Goal: Understand process/instructions: Learn how to perform a task or action

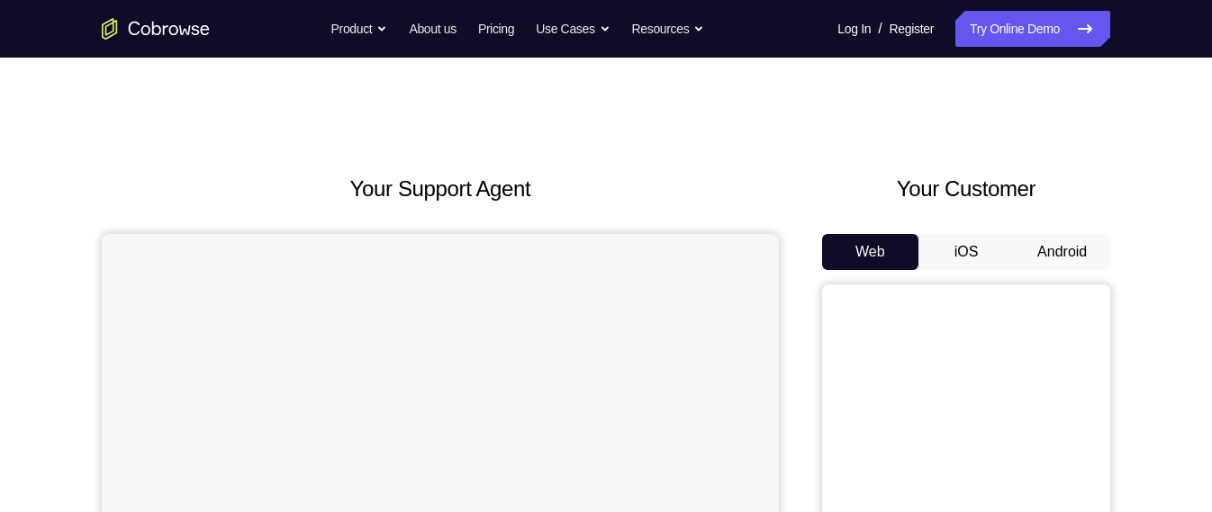
drag, startPoint x: 1068, startPoint y: 226, endPoint x: 1062, endPoint y: 252, distance: 26.9
click at [1062, 252] on div "Your Customer Web iOS Android" at bounding box center [966, 505] width 288 height 665
click at [1062, 252] on button "Android" at bounding box center [1062, 252] width 96 height 36
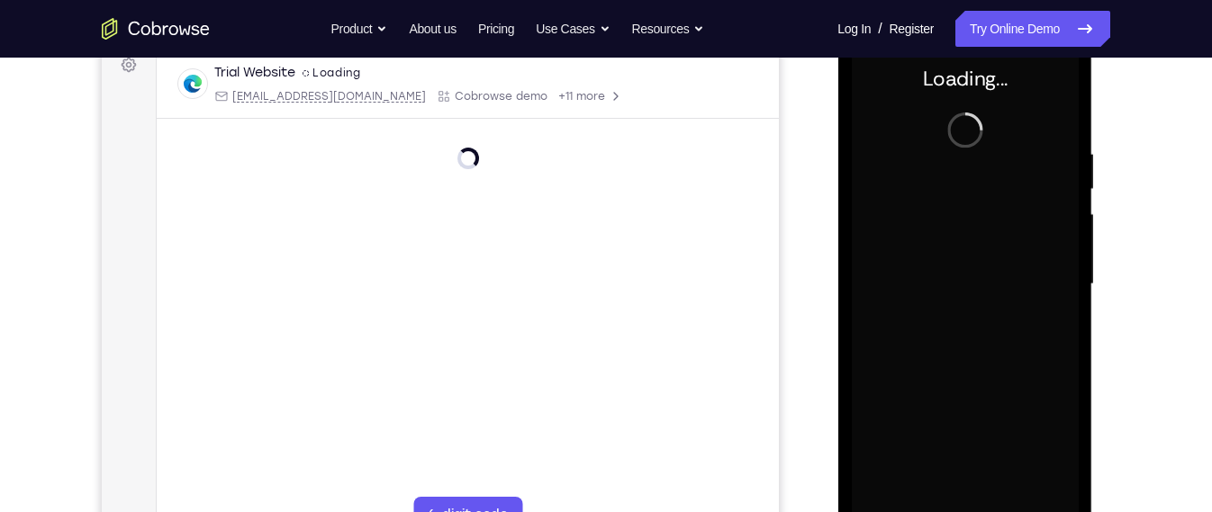
click at [963, 325] on div at bounding box center [964, 284] width 227 height 504
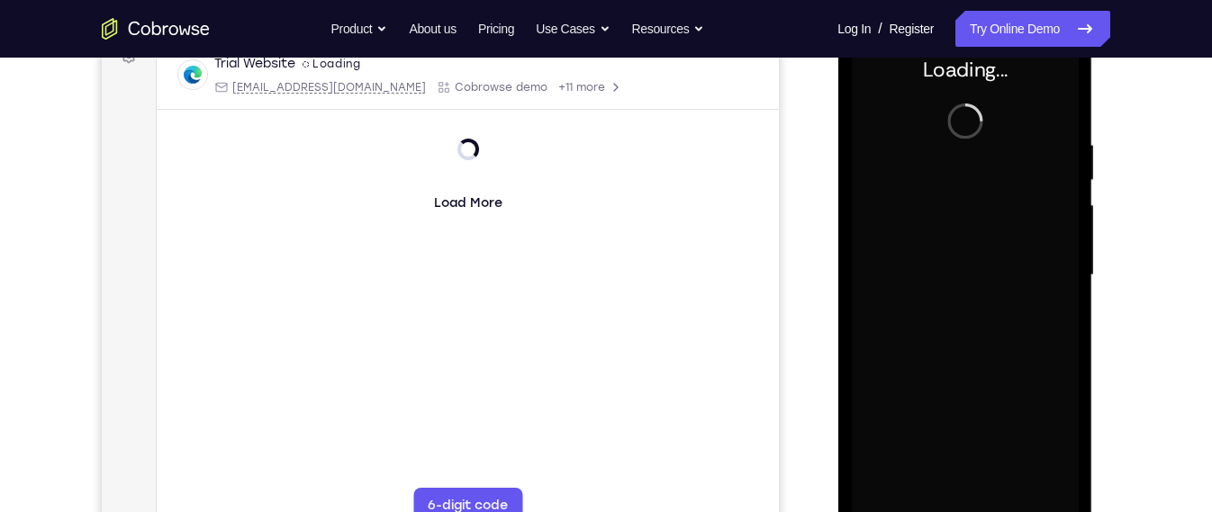
scroll to position [285, 0]
click at [963, 325] on div at bounding box center [964, 278] width 227 height 504
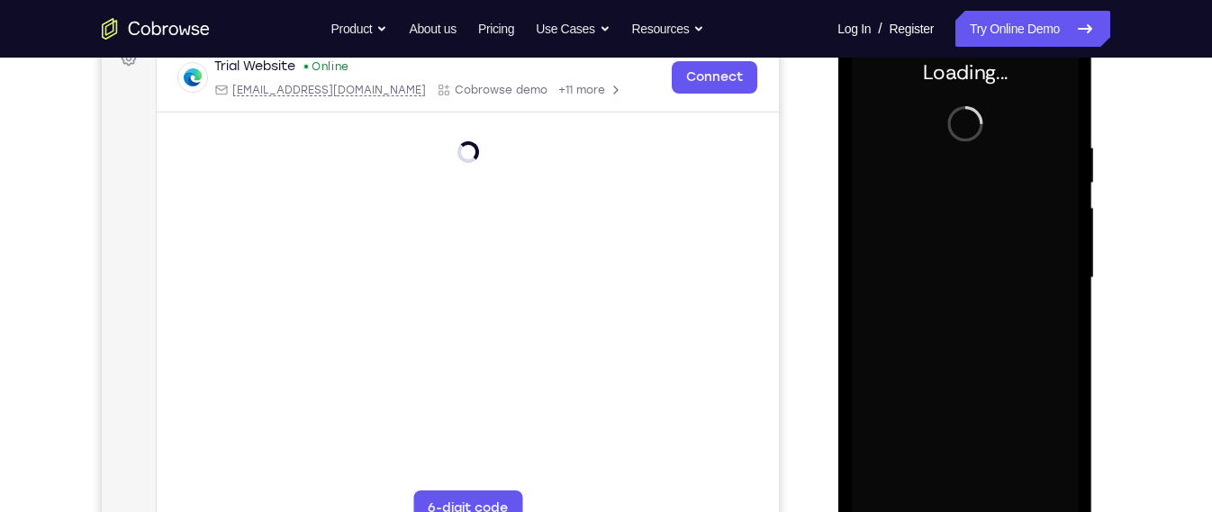
click at [963, 325] on div at bounding box center [964, 278] width 227 height 504
click at [906, 280] on div at bounding box center [964, 278] width 227 height 504
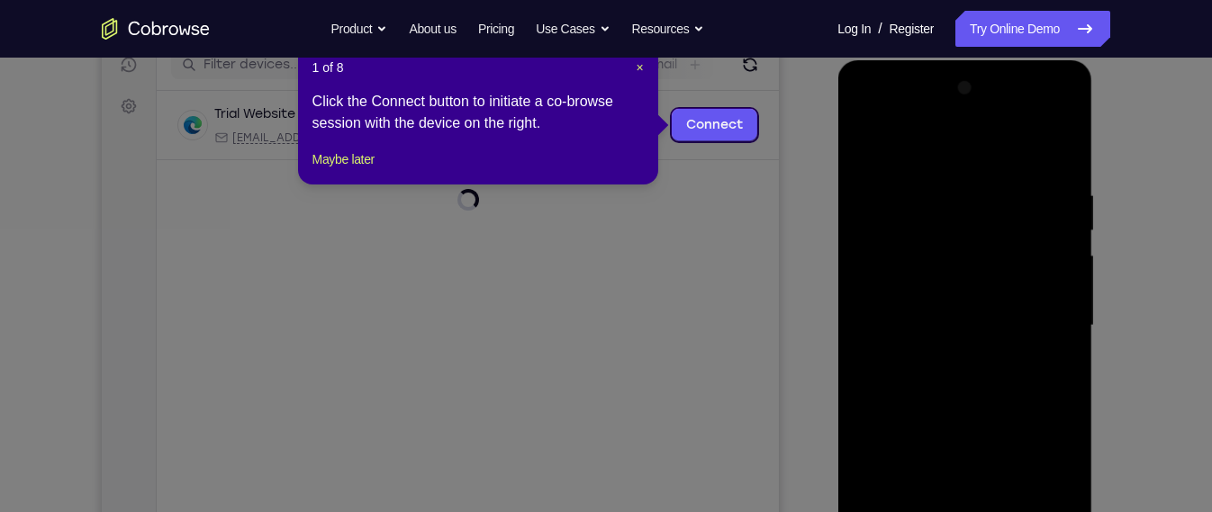
scroll to position [230, 0]
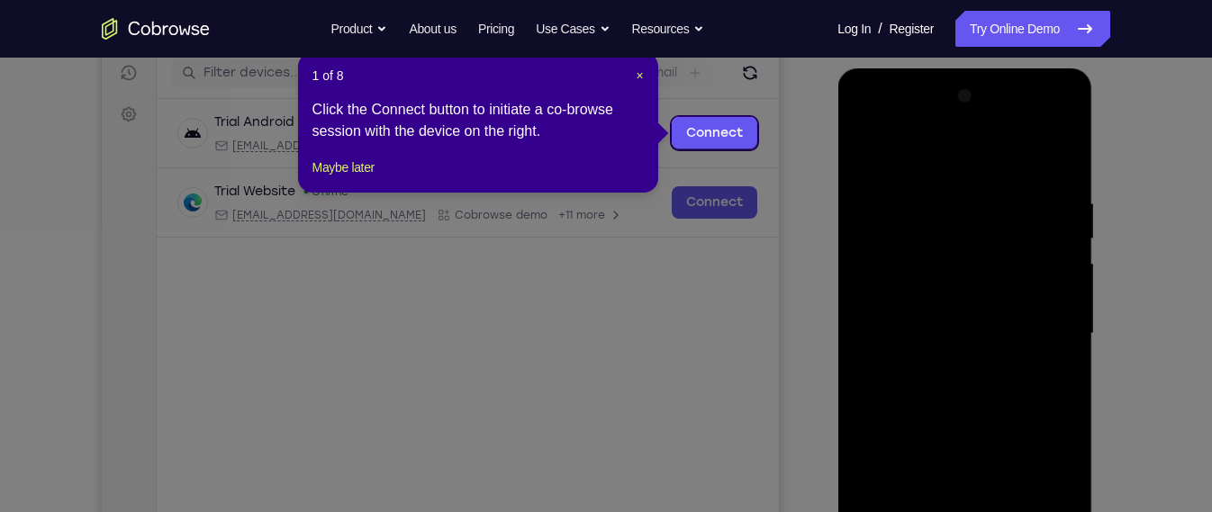
click at [644, 80] on div "1 of 8 × Click the Connect button to initiate a co-browse session with the devi…" at bounding box center [478, 122] width 360 height 140
click at [636, 74] on span "×" at bounding box center [638, 75] width 7 height 14
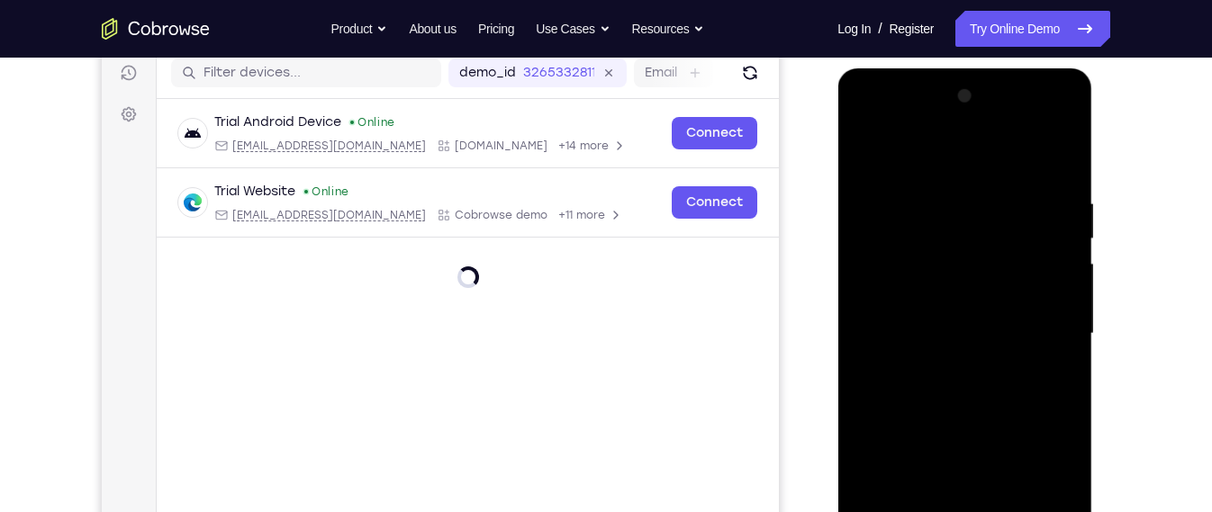
scroll to position [328, 0]
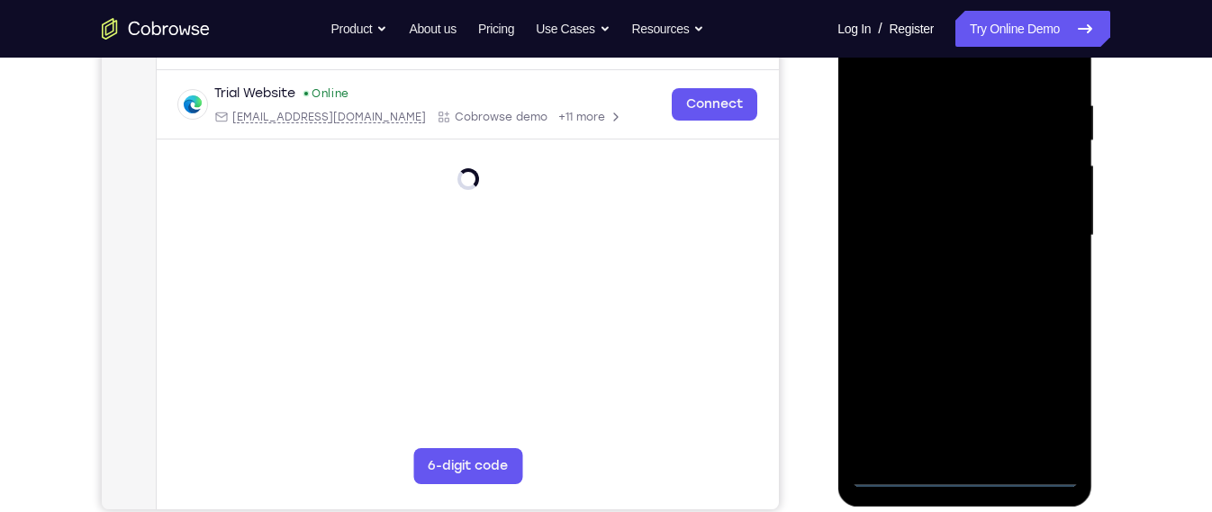
click at [959, 473] on div at bounding box center [964, 236] width 227 height 504
click at [1053, 401] on div at bounding box center [964, 236] width 227 height 504
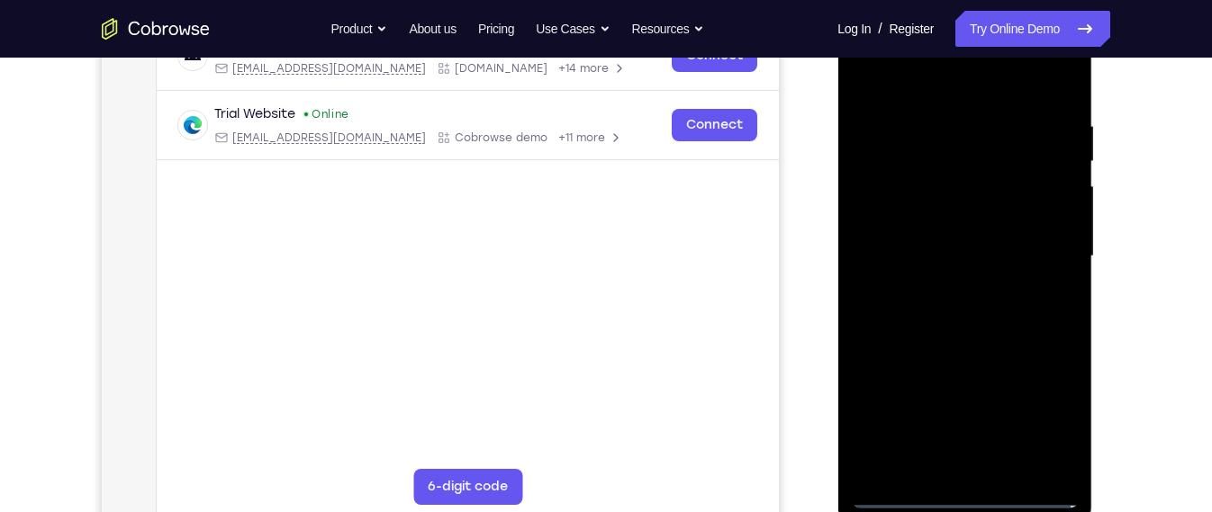
scroll to position [303, 0]
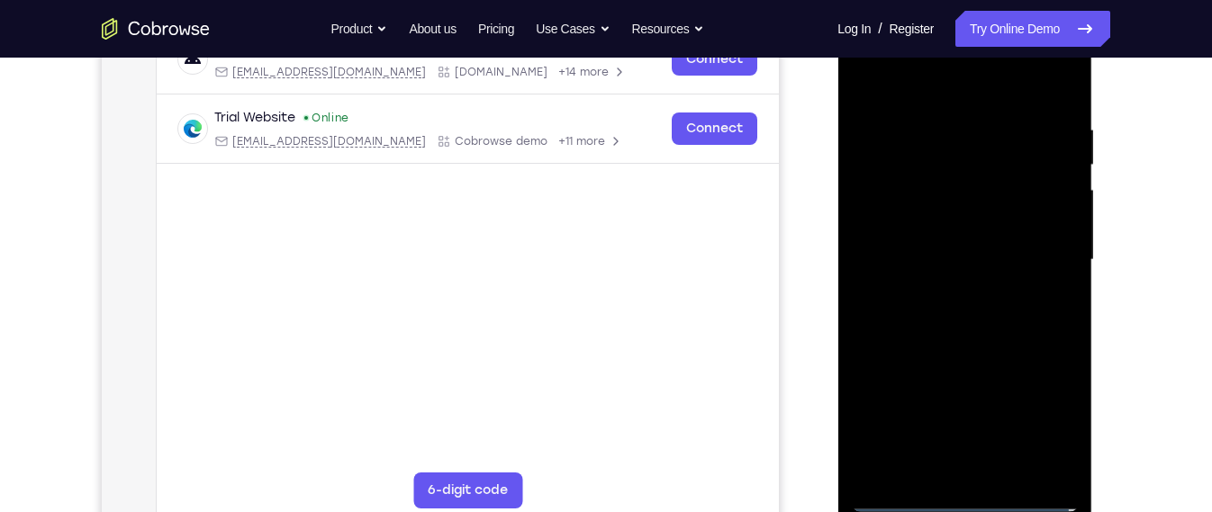
click at [962, 99] on div at bounding box center [964, 260] width 227 height 504
click at [963, 95] on div at bounding box center [964, 260] width 227 height 504
click at [1040, 244] on div at bounding box center [964, 260] width 227 height 504
click at [953, 296] on div at bounding box center [964, 260] width 227 height 504
click at [951, 229] on div at bounding box center [964, 260] width 227 height 504
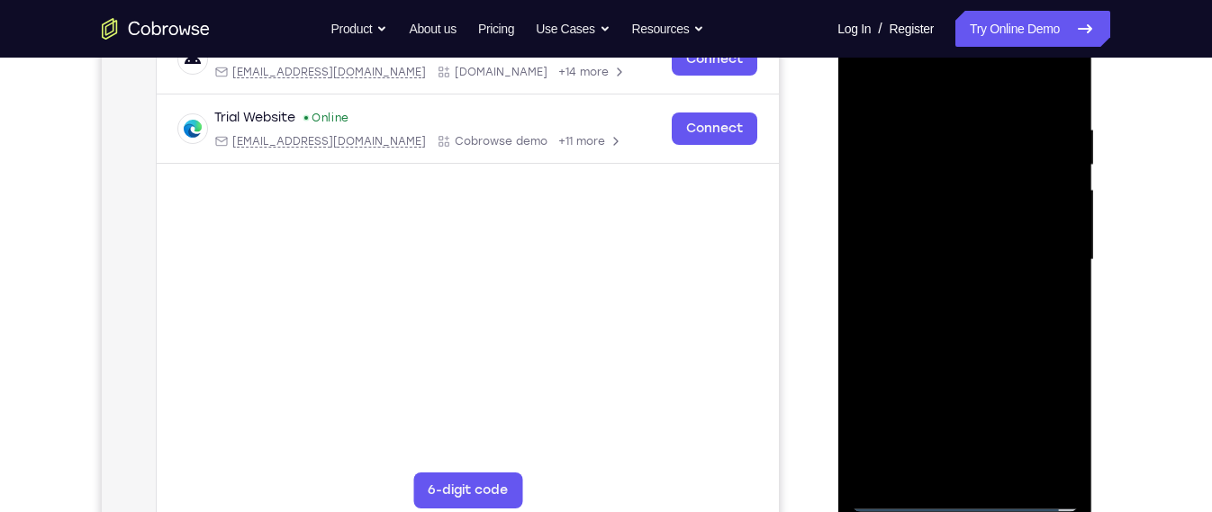
click at [948, 234] on div at bounding box center [964, 260] width 227 height 504
click at [953, 190] on div at bounding box center [964, 260] width 227 height 504
click at [941, 230] on div at bounding box center [964, 260] width 227 height 504
click at [1050, 224] on div at bounding box center [964, 260] width 227 height 504
click at [1046, 219] on div at bounding box center [964, 260] width 227 height 504
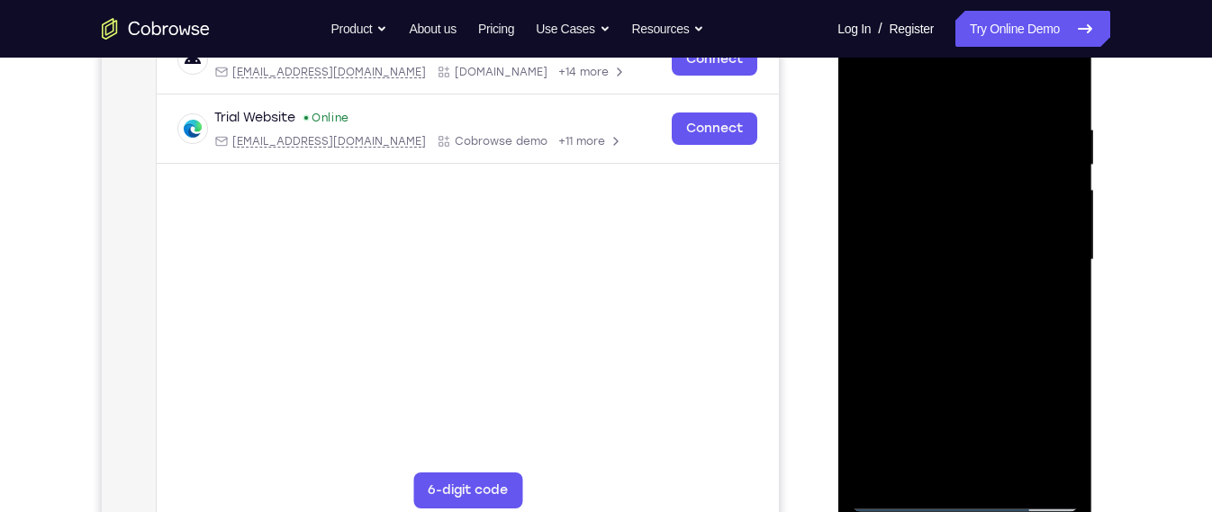
click at [1008, 225] on div at bounding box center [964, 260] width 227 height 504
click at [985, 268] on div at bounding box center [964, 260] width 227 height 504
click at [980, 336] on div at bounding box center [964, 260] width 227 height 504
drag, startPoint x: 985, startPoint y: 420, endPoint x: 994, endPoint y: 331, distance: 89.6
click at [994, 331] on div at bounding box center [964, 260] width 227 height 504
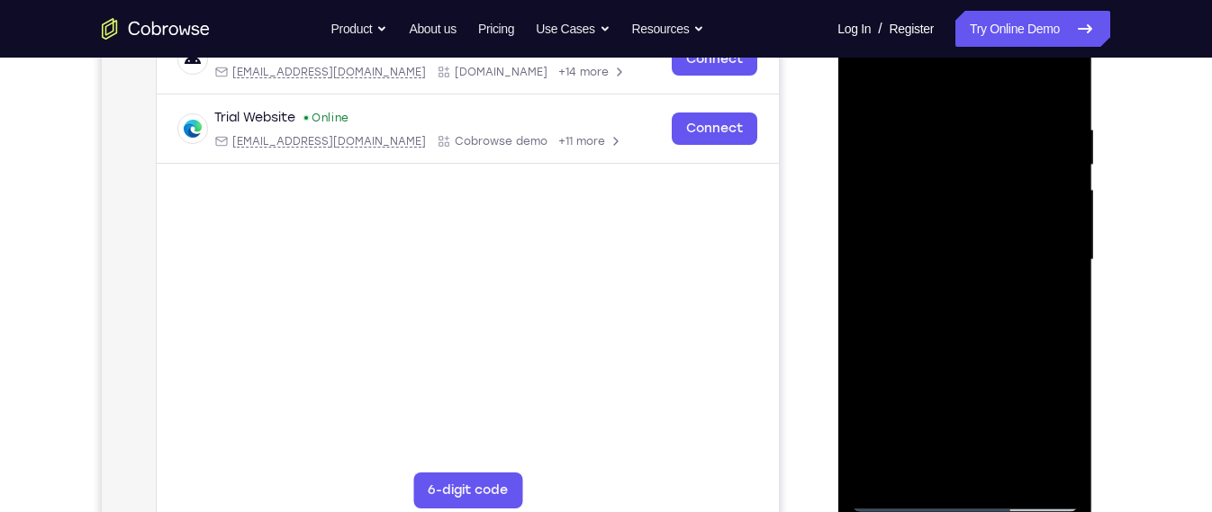
click at [1013, 472] on div at bounding box center [964, 260] width 227 height 504
click at [992, 349] on div at bounding box center [964, 260] width 227 height 504
click at [959, 240] on div at bounding box center [964, 260] width 227 height 504
click at [869, 83] on div at bounding box center [964, 260] width 227 height 504
click at [951, 270] on div at bounding box center [964, 260] width 227 height 504
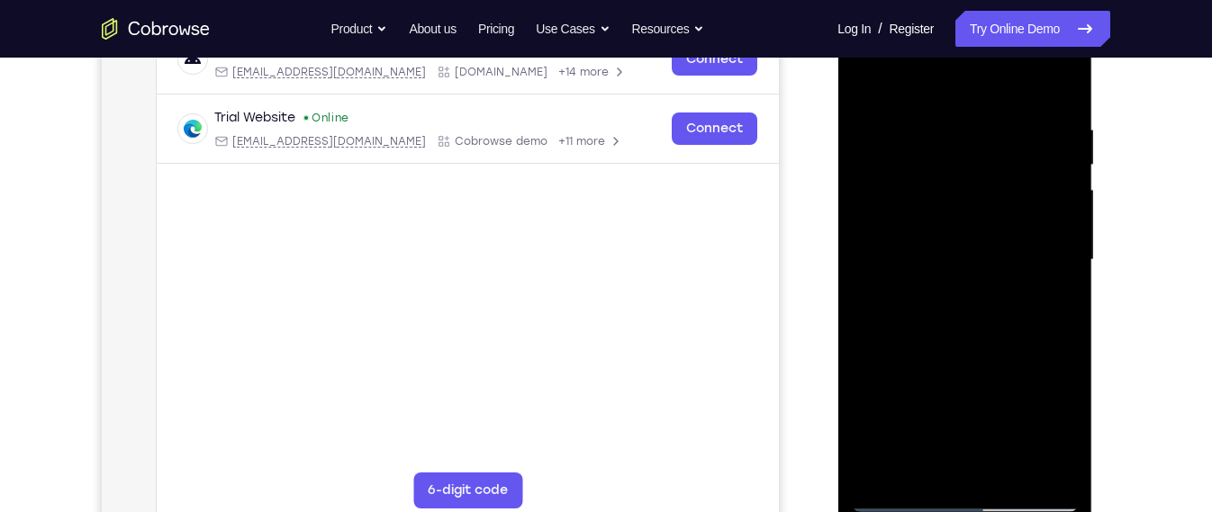
click at [869, 86] on div at bounding box center [964, 260] width 227 height 504
click at [951, 349] on div at bounding box center [964, 260] width 227 height 504
click at [861, 74] on div at bounding box center [964, 260] width 227 height 504
click at [916, 461] on div at bounding box center [964, 260] width 227 height 504
click at [905, 84] on div at bounding box center [964, 260] width 227 height 504
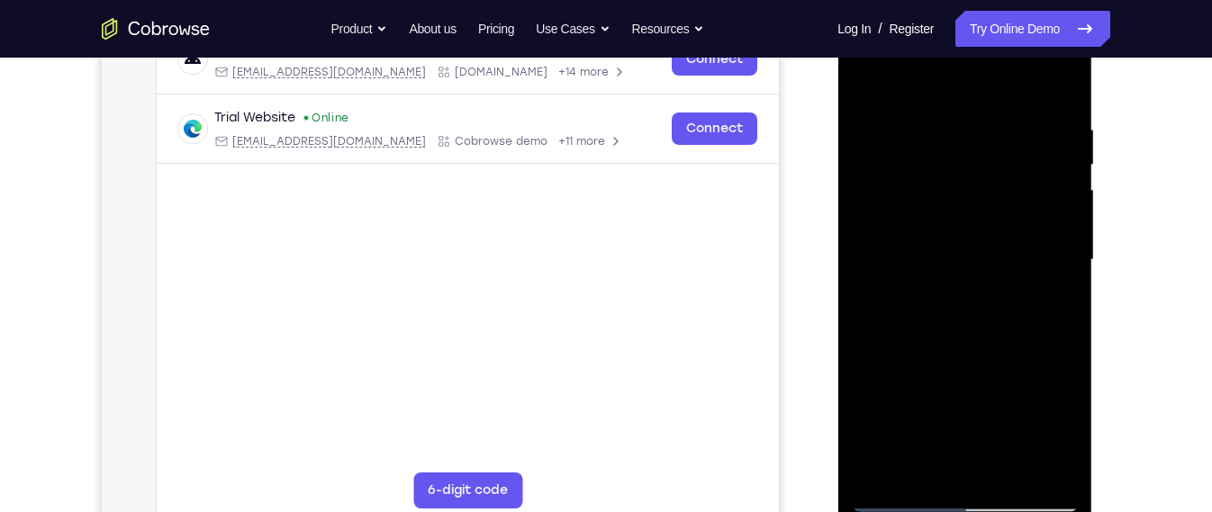
click at [889, 109] on div at bounding box center [964, 260] width 227 height 504
click at [1007, 105] on div at bounding box center [964, 260] width 227 height 504
click at [1056, 434] on div at bounding box center [964, 260] width 227 height 504
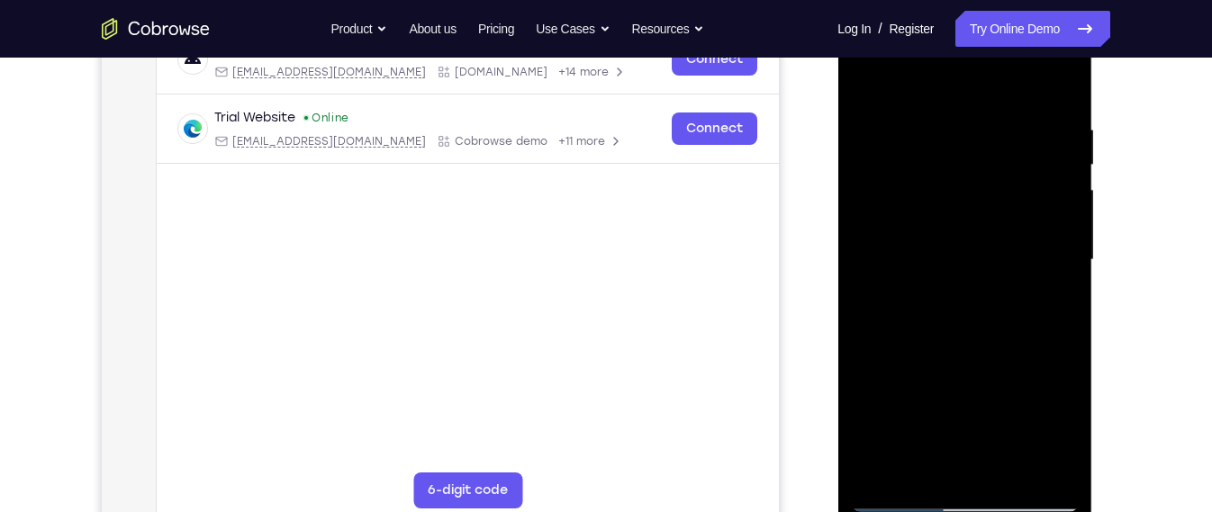
click at [1056, 434] on div at bounding box center [964, 260] width 227 height 504
click at [869, 84] on div at bounding box center [964, 260] width 227 height 504
click at [937, 366] on div at bounding box center [964, 260] width 227 height 504
click at [958, 408] on div at bounding box center [964, 260] width 227 height 504
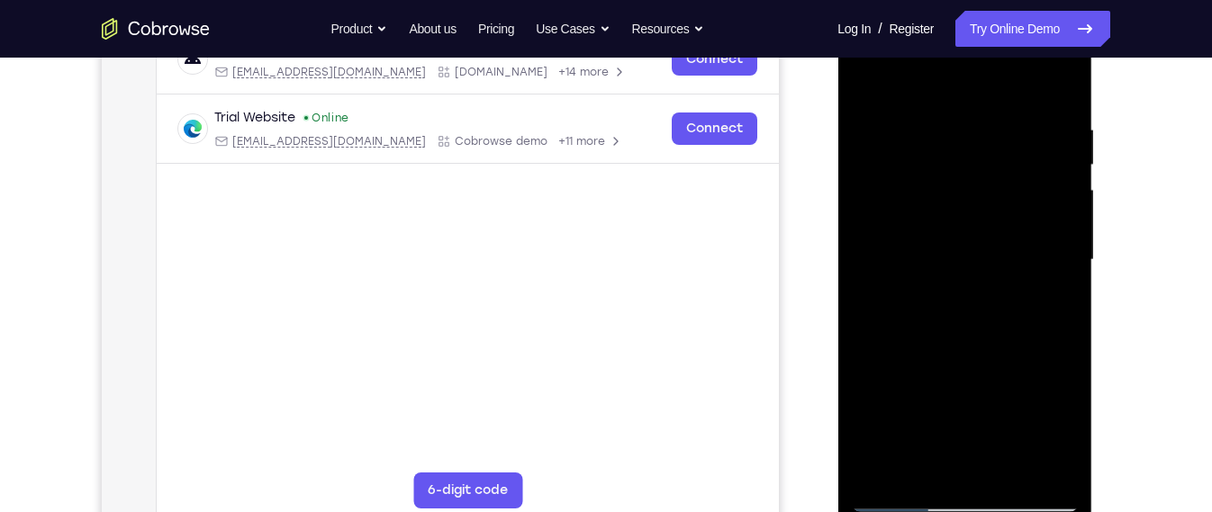
click at [957, 464] on div at bounding box center [964, 260] width 227 height 504
click at [1061, 436] on div at bounding box center [964, 260] width 227 height 504
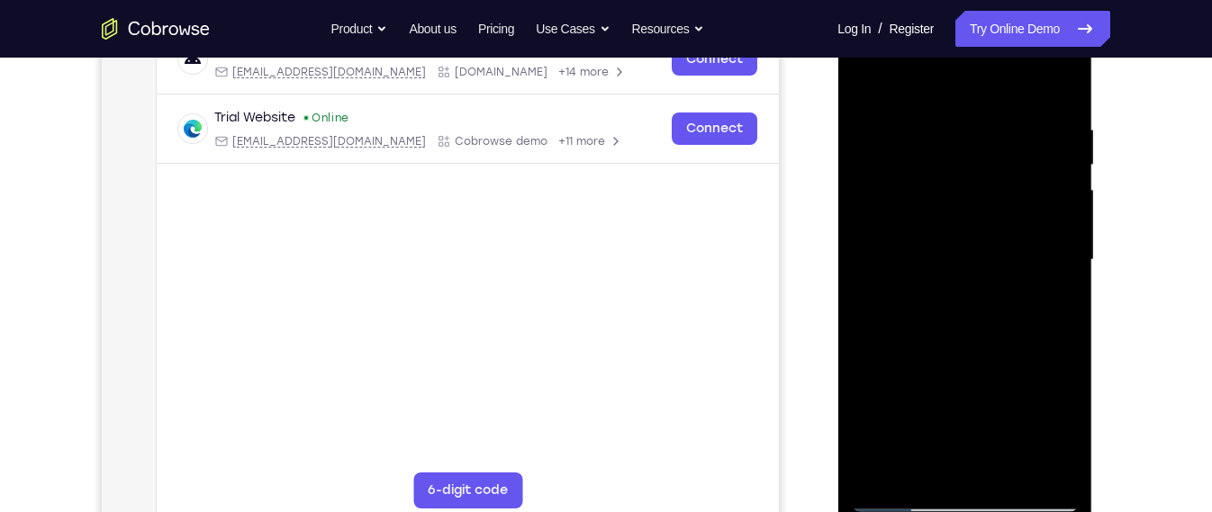
click at [1061, 436] on div at bounding box center [964, 260] width 227 height 504
click at [1069, 436] on div at bounding box center [964, 260] width 227 height 504
click at [862, 72] on div at bounding box center [964, 260] width 227 height 504
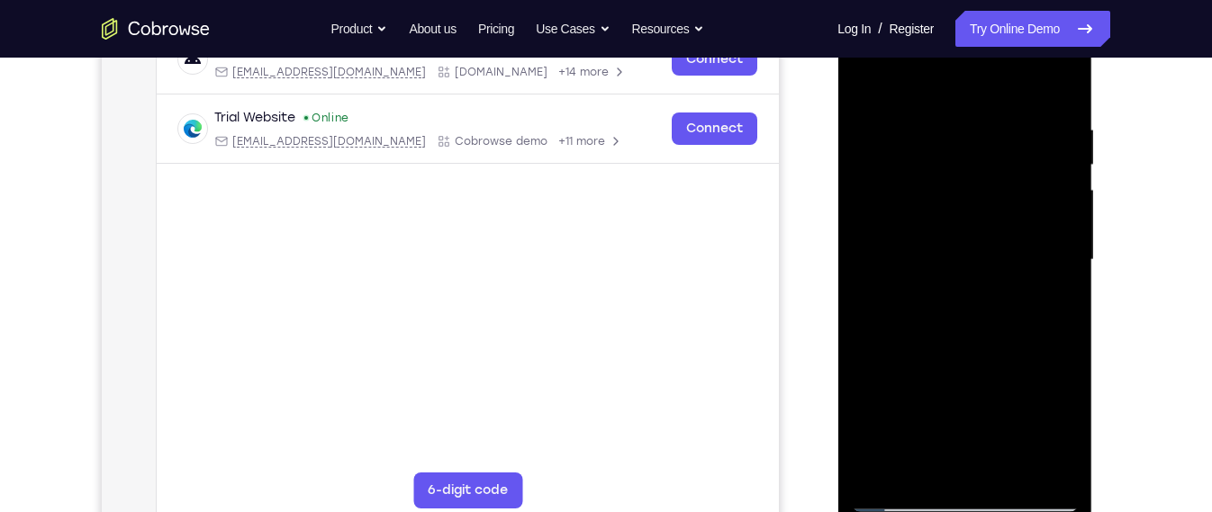
click at [945, 236] on div at bounding box center [964, 260] width 227 height 504
click at [866, 84] on div at bounding box center [964, 260] width 227 height 504
click at [949, 108] on div at bounding box center [964, 260] width 227 height 504
click at [1051, 298] on div at bounding box center [964, 260] width 227 height 504
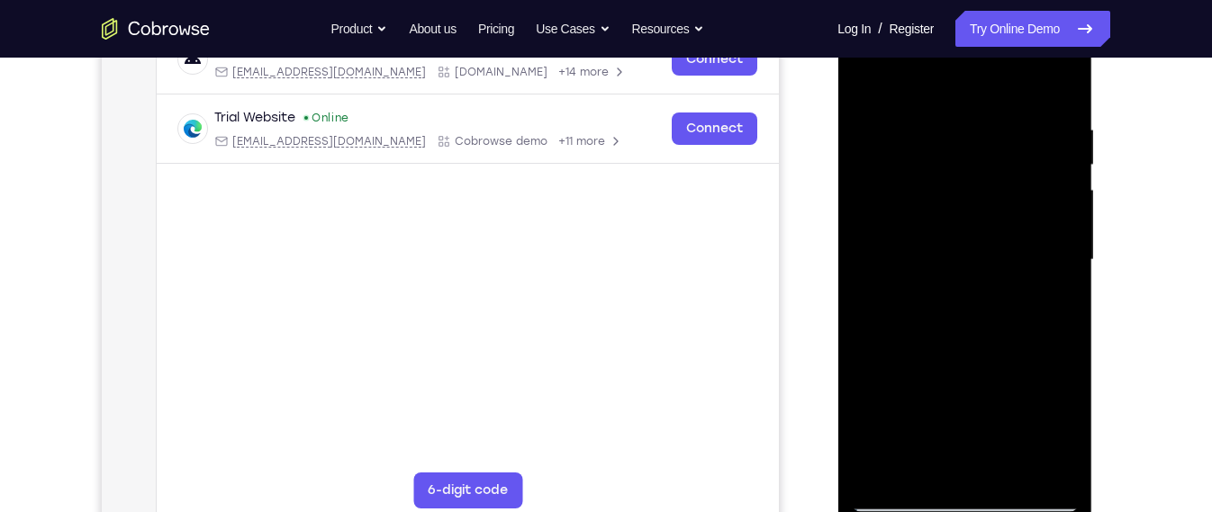
click at [1064, 240] on div at bounding box center [964, 260] width 227 height 504
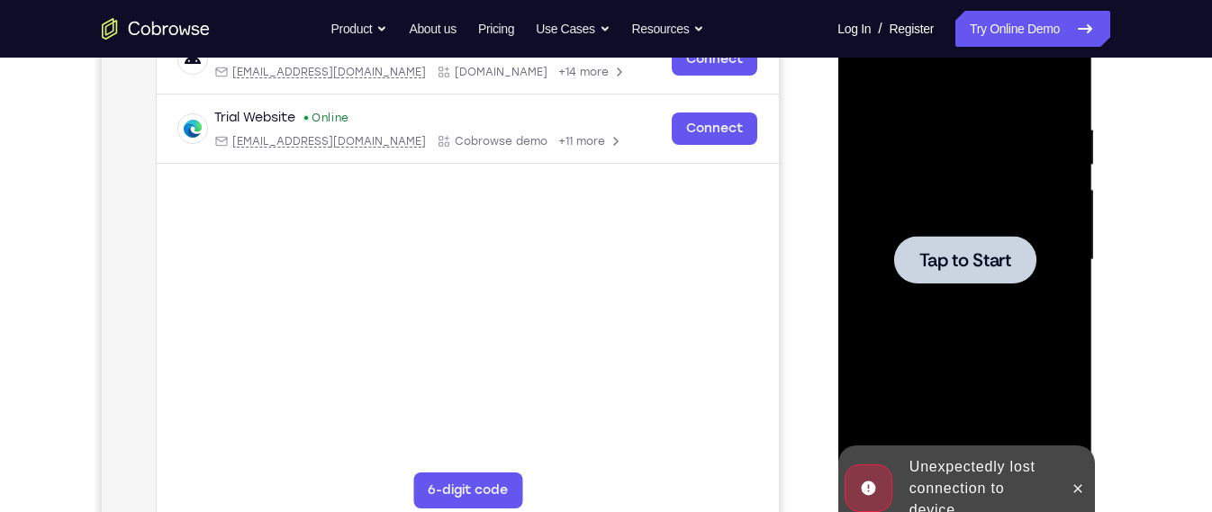
click at [1002, 253] on span "Tap to Start" at bounding box center [964, 260] width 92 height 18
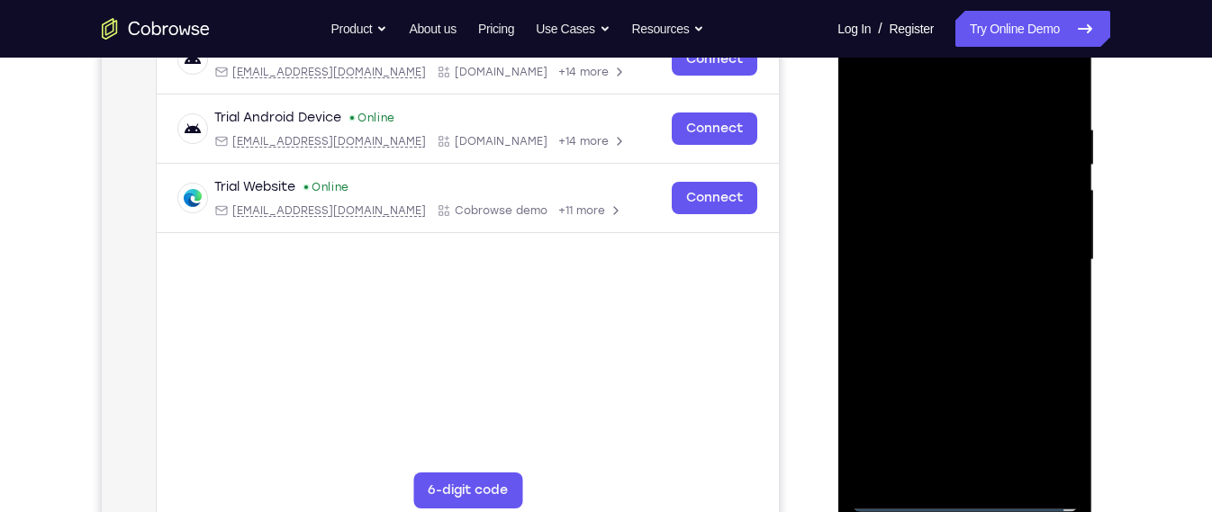
click at [965, 482] on div at bounding box center [964, 260] width 227 height 504
click at [969, 500] on div at bounding box center [964, 260] width 227 height 504
click at [1041, 420] on div at bounding box center [964, 260] width 227 height 504
click at [953, 98] on div at bounding box center [964, 260] width 227 height 504
click at [960, 86] on div at bounding box center [964, 260] width 227 height 504
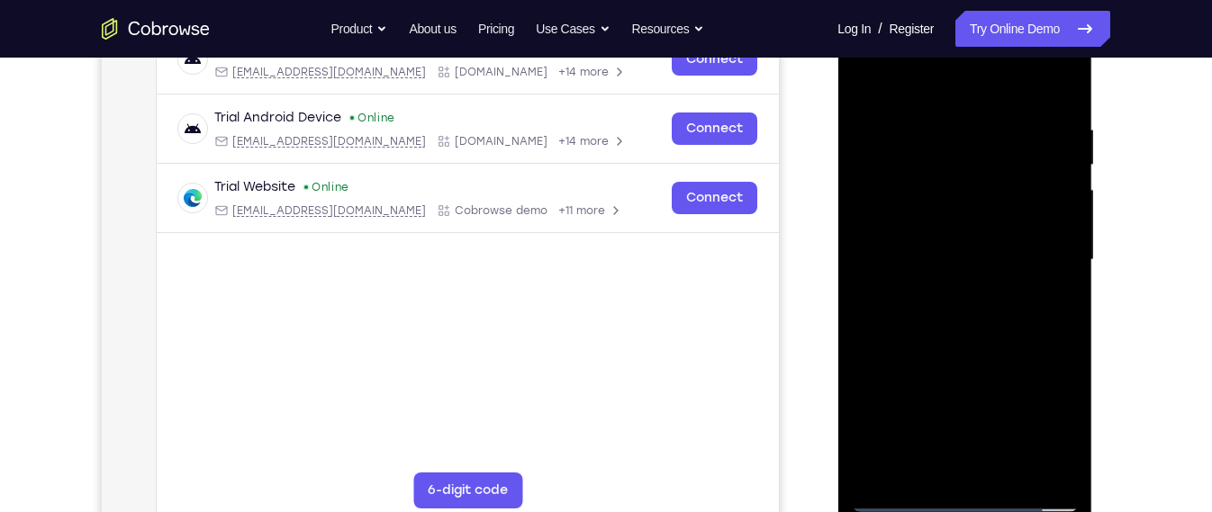
click at [1040, 263] on div at bounding box center [964, 260] width 227 height 504
click at [953, 293] on div at bounding box center [964, 260] width 227 height 504
click at [951, 228] on div at bounding box center [964, 260] width 227 height 504
click at [972, 212] on div at bounding box center [964, 260] width 227 height 504
click at [1069, 444] on div at bounding box center [964, 260] width 227 height 504
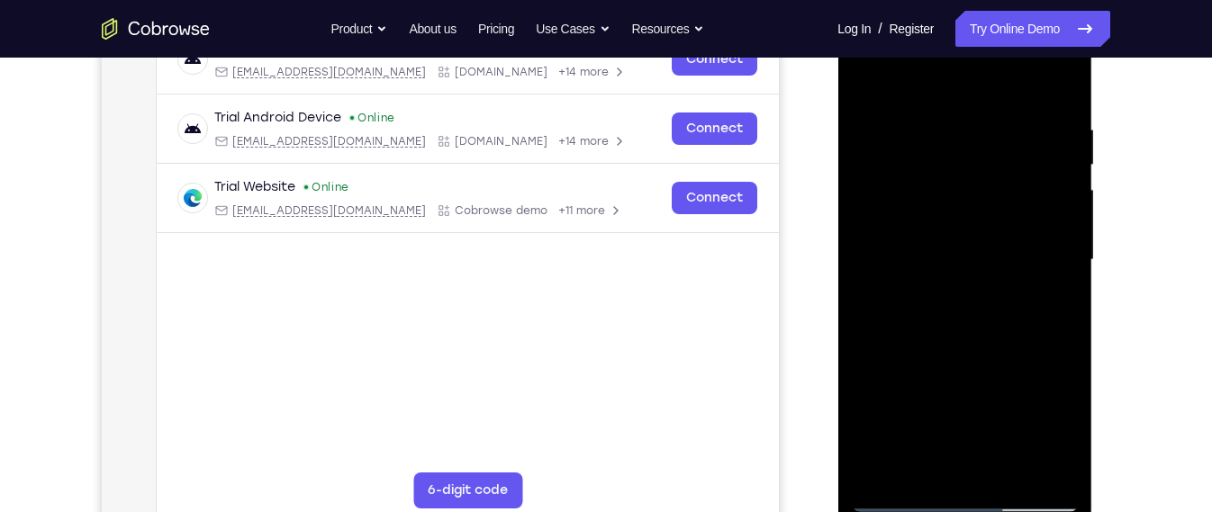
drag, startPoint x: 1033, startPoint y: 410, endPoint x: 1031, endPoint y: 356, distance: 55.0
click at [1031, 356] on div at bounding box center [964, 260] width 227 height 504
drag, startPoint x: 1031, startPoint y: 356, endPoint x: 1024, endPoint y: 396, distance: 41.0
click at [1024, 396] on div at bounding box center [964, 260] width 227 height 504
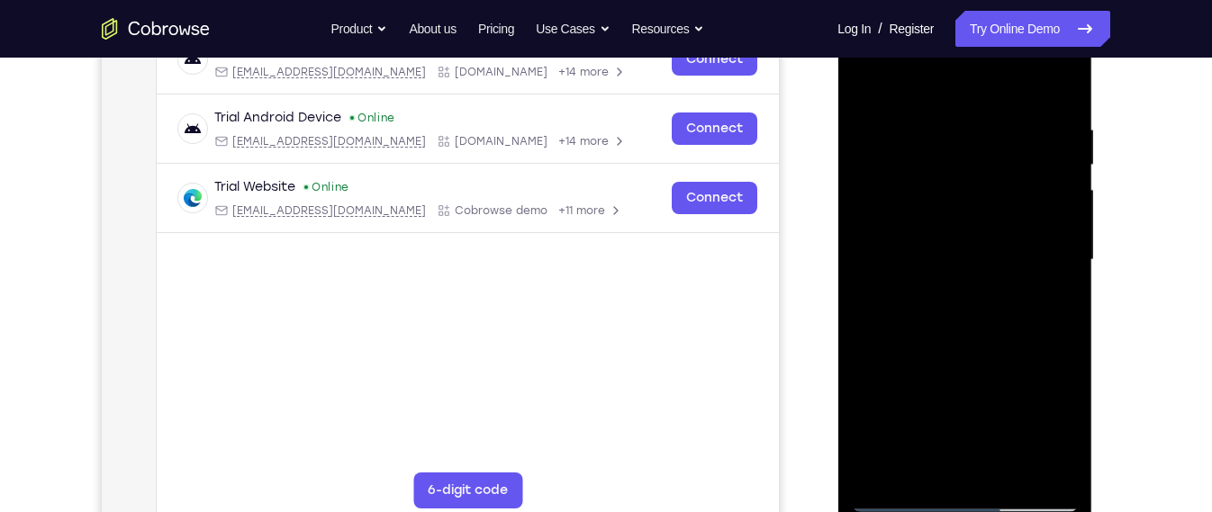
click at [1024, 396] on div at bounding box center [964, 260] width 227 height 504
click at [935, 115] on div at bounding box center [964, 260] width 227 height 504
click at [1061, 253] on div at bounding box center [964, 260] width 227 height 504
drag, startPoint x: 972, startPoint y: 95, endPoint x: 972, endPoint y: 68, distance: 26.1
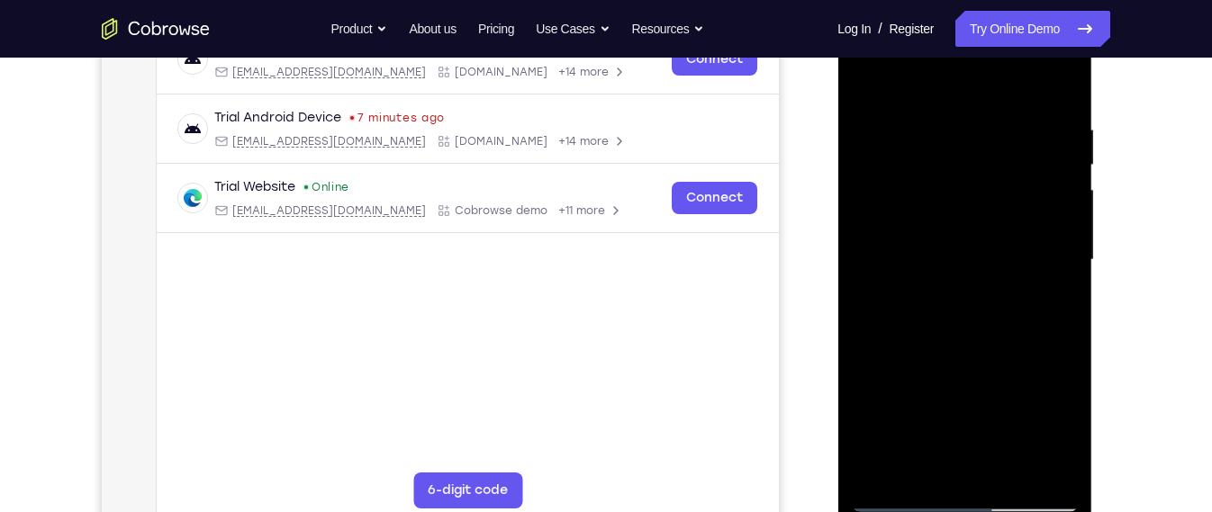
click at [972, 68] on div at bounding box center [964, 260] width 227 height 504
click at [870, 246] on div at bounding box center [964, 260] width 227 height 504
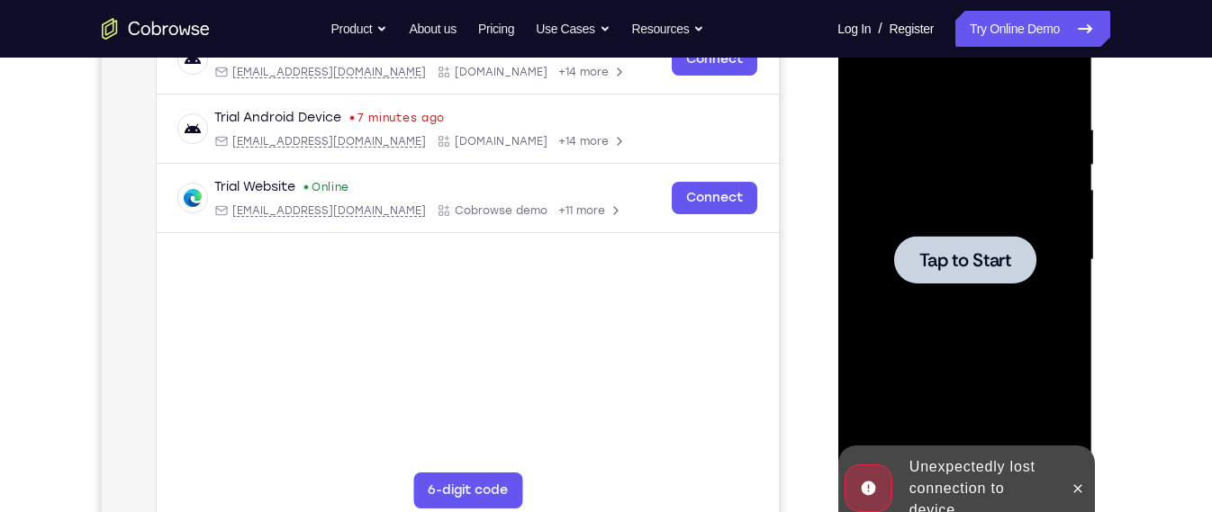
click at [858, 237] on div at bounding box center [964, 260] width 227 height 504
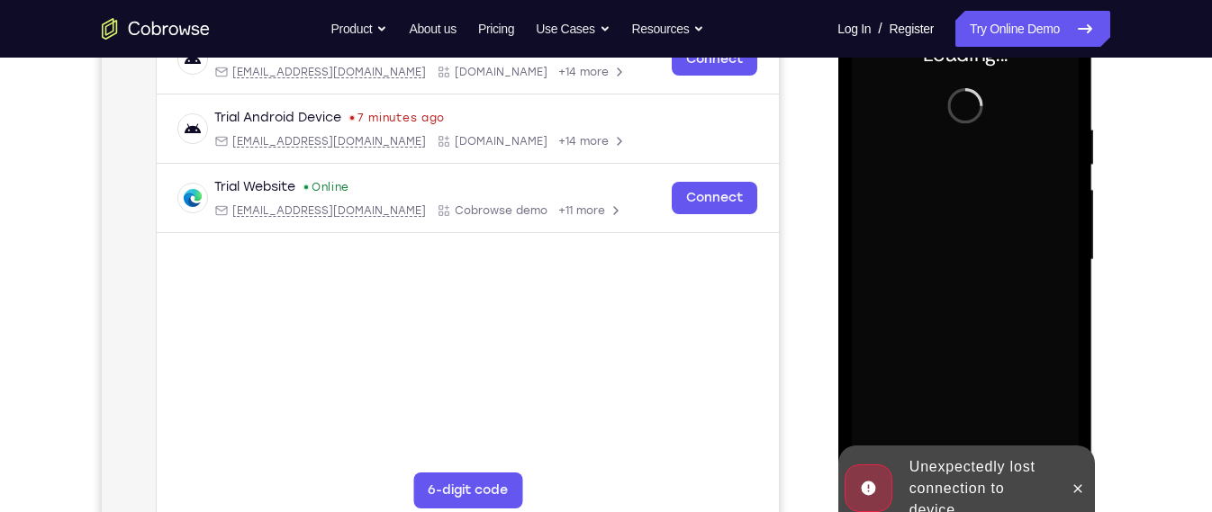
click at [932, 461] on div "Unexpectedly lost connection to device" at bounding box center [980, 488] width 158 height 79
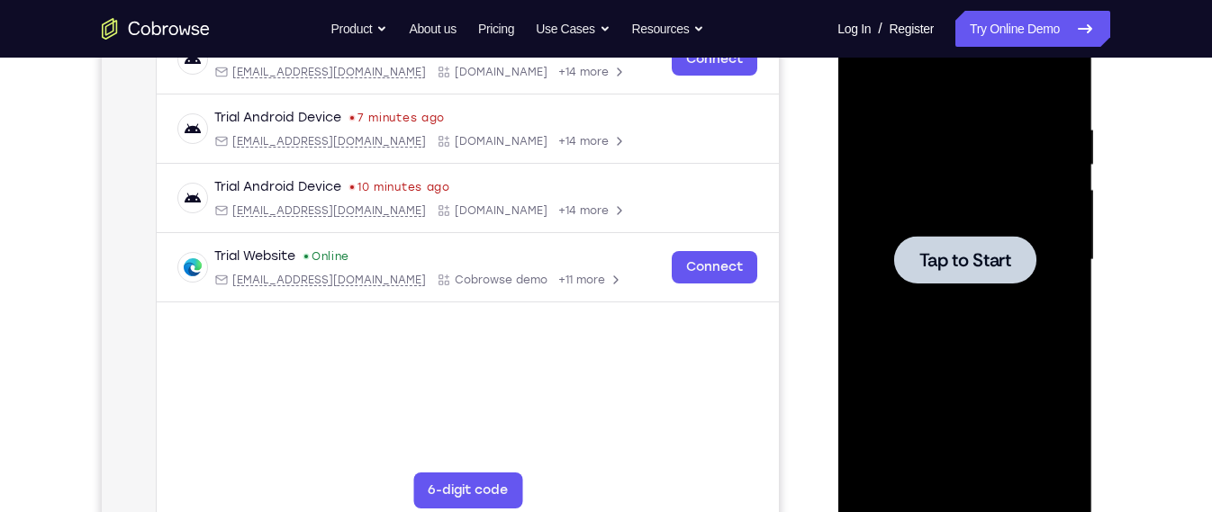
click at [939, 197] on div at bounding box center [964, 260] width 227 height 504
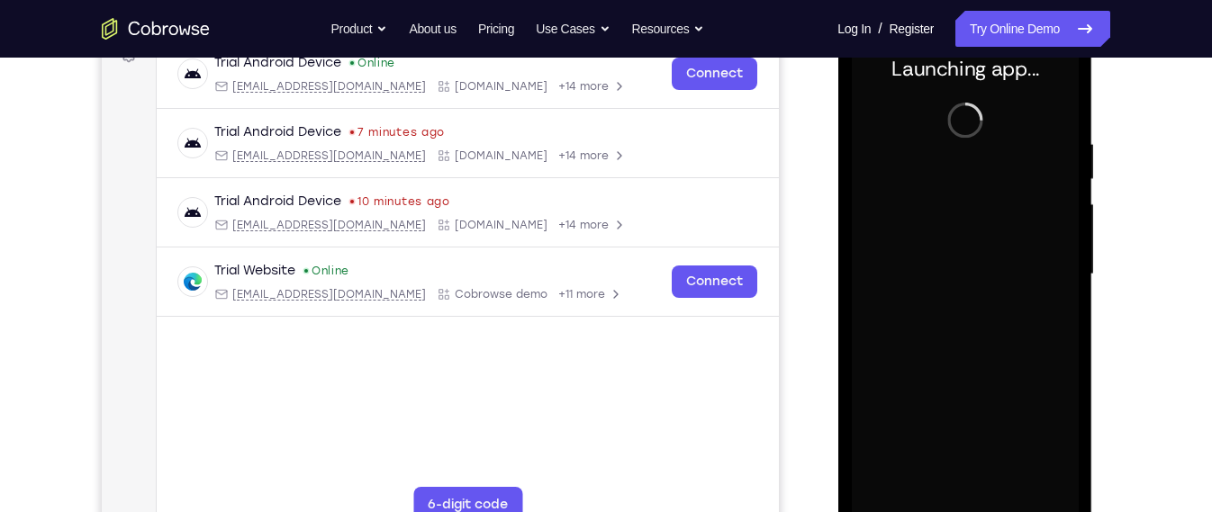
scroll to position [290, 0]
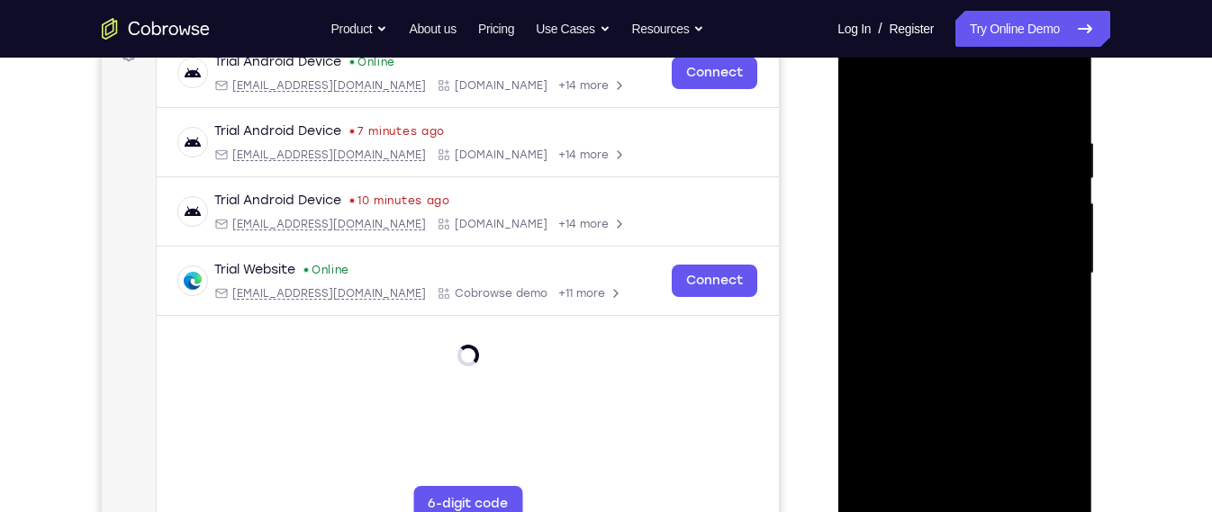
click at [963, 510] on div at bounding box center [964, 274] width 227 height 504
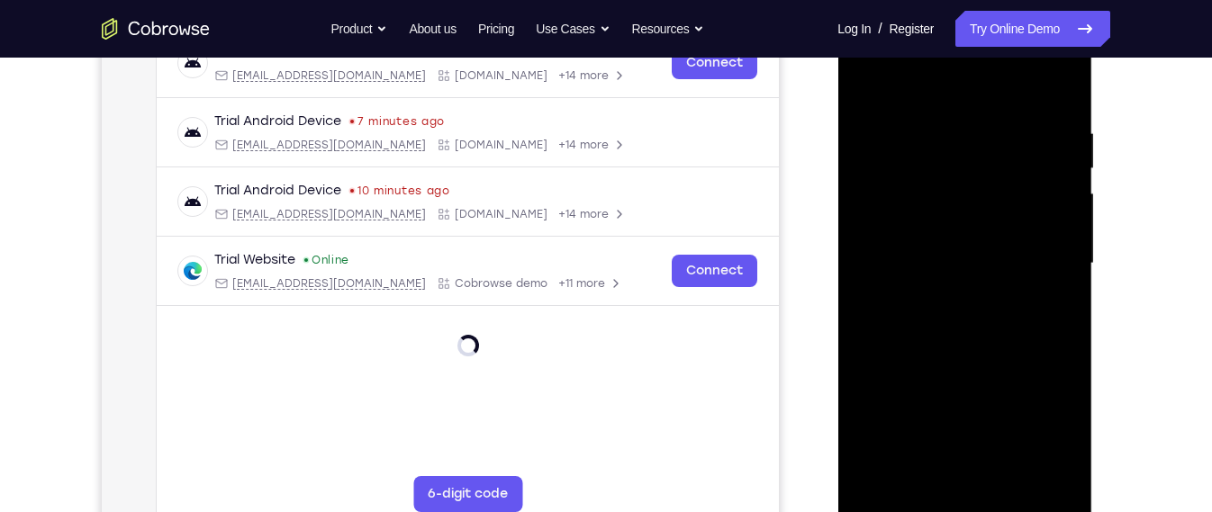
scroll to position [302, 0]
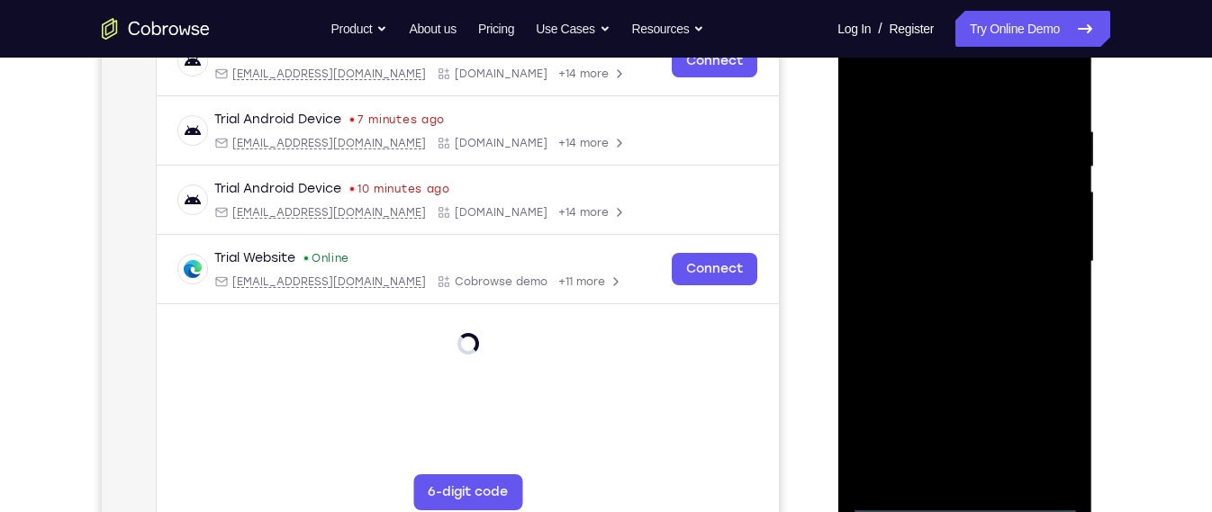
click at [969, 500] on div at bounding box center [964, 262] width 227 height 504
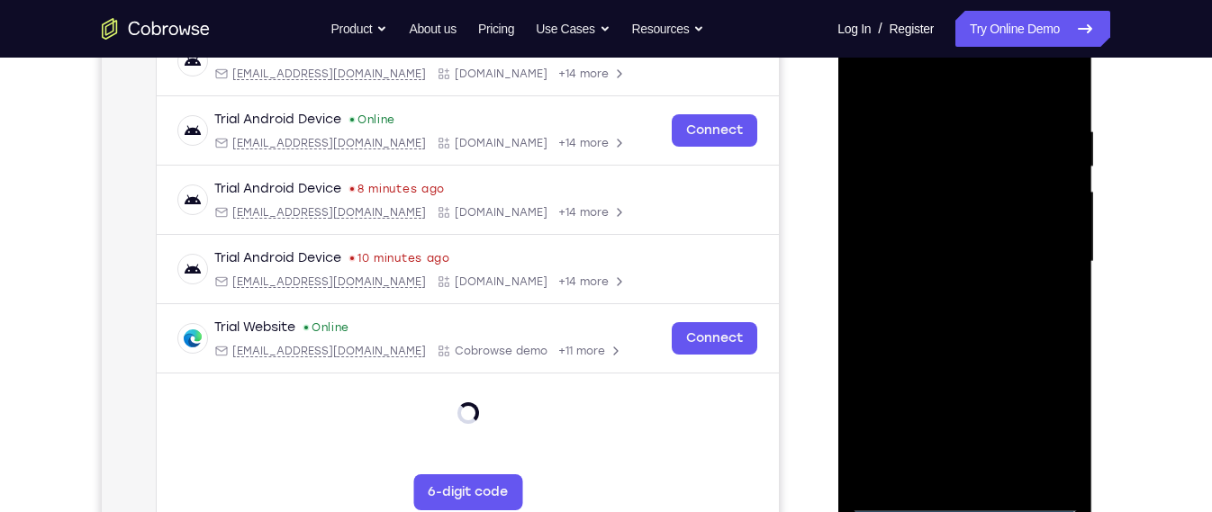
click at [1055, 410] on div at bounding box center [964, 262] width 227 height 504
click at [944, 106] on div at bounding box center [964, 262] width 227 height 504
click at [951, 83] on div at bounding box center [964, 262] width 227 height 504
click at [1032, 273] on div at bounding box center [964, 262] width 227 height 504
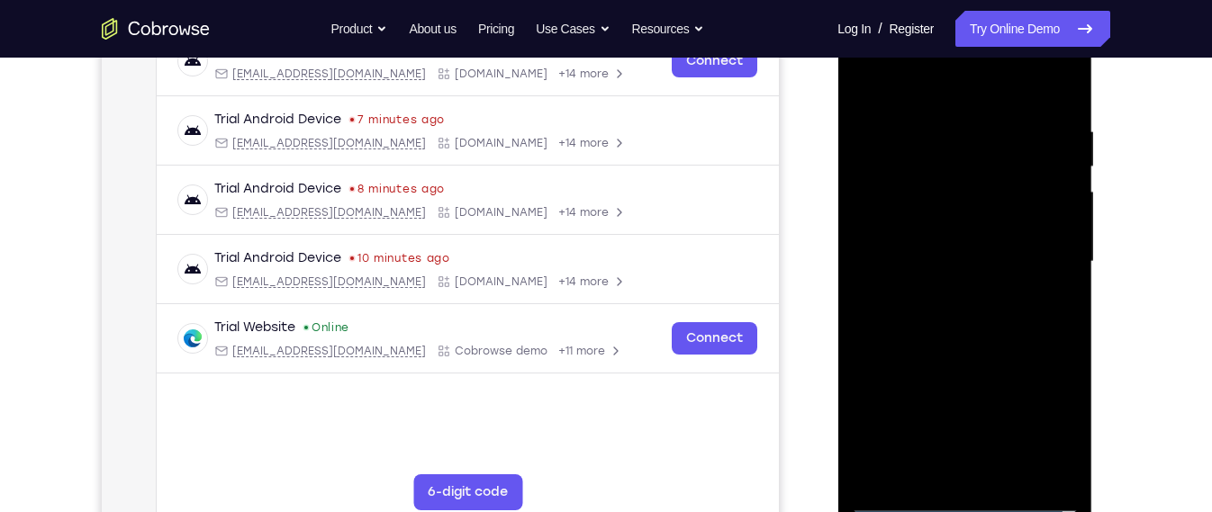
click at [944, 299] on div at bounding box center [964, 262] width 227 height 504
click at [959, 255] on div at bounding box center [964, 262] width 227 height 504
click at [989, 347] on div at bounding box center [964, 262] width 227 height 504
click at [1071, 329] on div at bounding box center [964, 262] width 227 height 504
drag, startPoint x: 1025, startPoint y: 356, endPoint x: 1023, endPoint y: 297, distance: 59.5
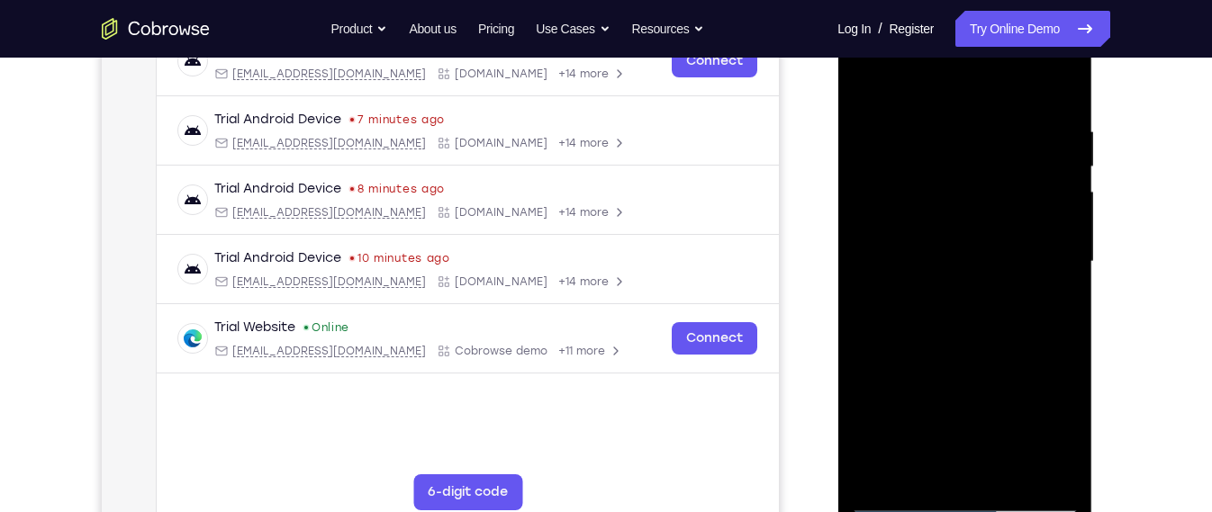
click at [1023, 297] on div at bounding box center [964, 262] width 227 height 504
click at [1064, 271] on div at bounding box center [964, 262] width 227 height 504
drag, startPoint x: 1006, startPoint y: 300, endPoint x: 999, endPoint y: 264, distance: 36.7
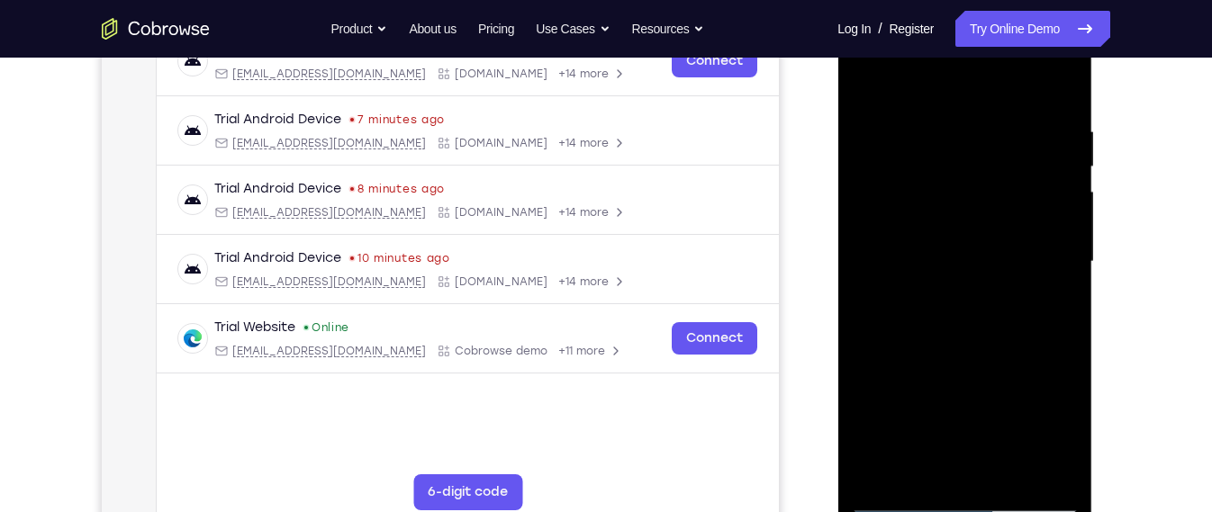
click at [999, 264] on div at bounding box center [964, 262] width 227 height 504
click at [894, 401] on div at bounding box center [964, 262] width 227 height 504
click at [866, 77] on div at bounding box center [964, 262] width 227 height 504
click at [1056, 267] on div at bounding box center [964, 262] width 227 height 504
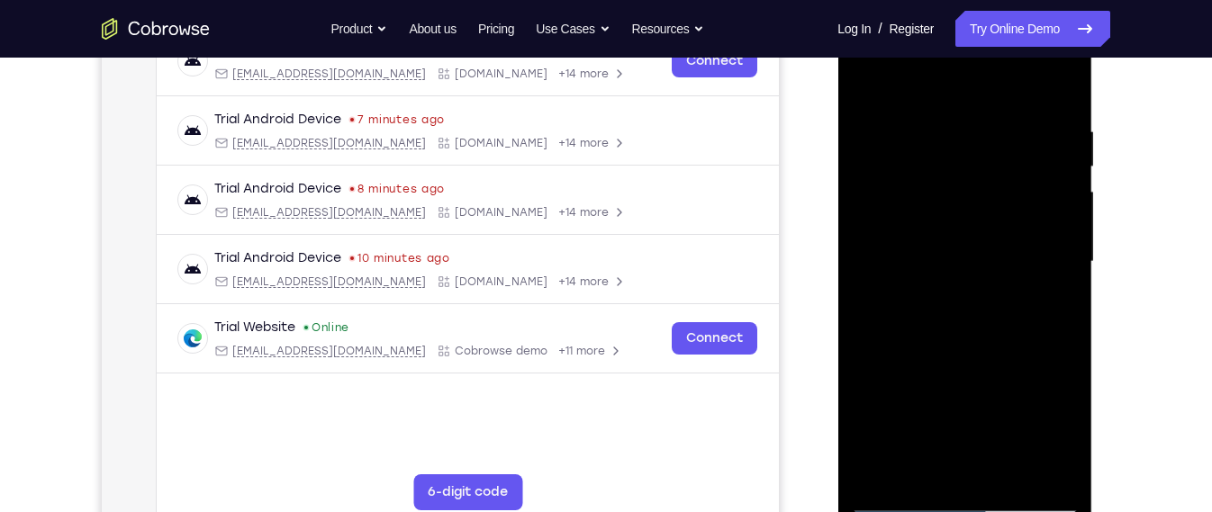
click at [1064, 278] on div at bounding box center [964, 262] width 227 height 504
drag, startPoint x: 1028, startPoint y: 320, endPoint x: 1023, endPoint y: 219, distance: 100.9
click at [1023, 219] on div at bounding box center [964, 262] width 227 height 504
drag, startPoint x: 975, startPoint y: 356, endPoint x: 987, endPoint y: 200, distance: 156.2
click at [987, 200] on div at bounding box center [964, 262] width 227 height 504
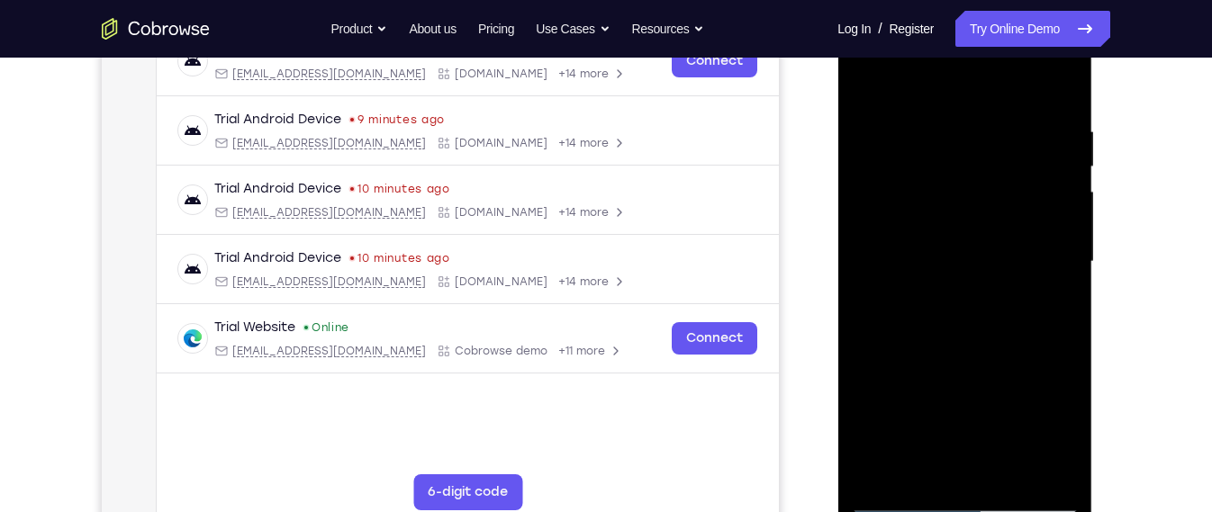
drag, startPoint x: 1043, startPoint y: 375, endPoint x: 1026, endPoint y: 217, distance: 159.3
click at [1026, 217] on div at bounding box center [964, 262] width 227 height 504
drag, startPoint x: 1024, startPoint y: 302, endPoint x: 1026, endPoint y: 230, distance: 72.9
click at [1026, 230] on div at bounding box center [964, 262] width 227 height 504
drag, startPoint x: 1039, startPoint y: 301, endPoint x: 1020, endPoint y: 194, distance: 107.9
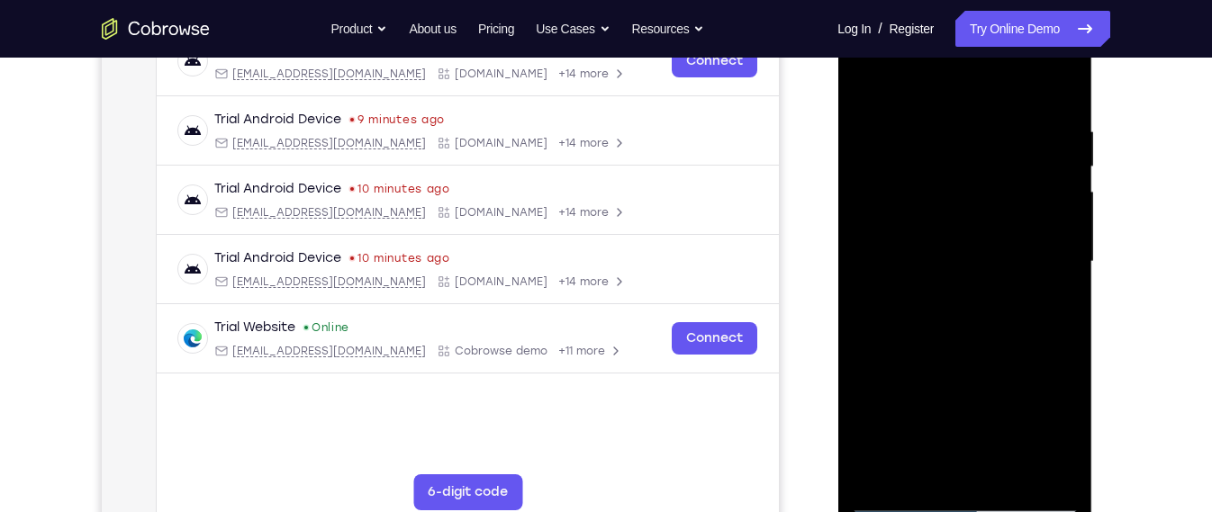
click at [1020, 194] on div at bounding box center [964, 262] width 227 height 504
drag, startPoint x: 1022, startPoint y: 288, endPoint x: 1012, endPoint y: 180, distance: 108.5
click at [1012, 180] on div at bounding box center [964, 262] width 227 height 504
click at [1007, 471] on div at bounding box center [964, 262] width 227 height 504
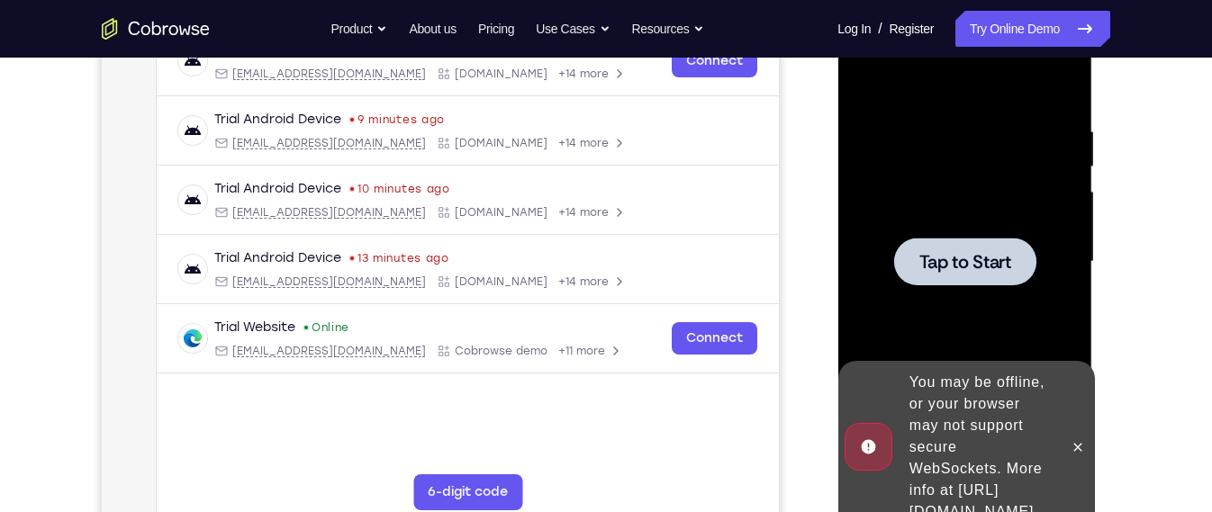
click at [946, 295] on div at bounding box center [964, 262] width 227 height 504
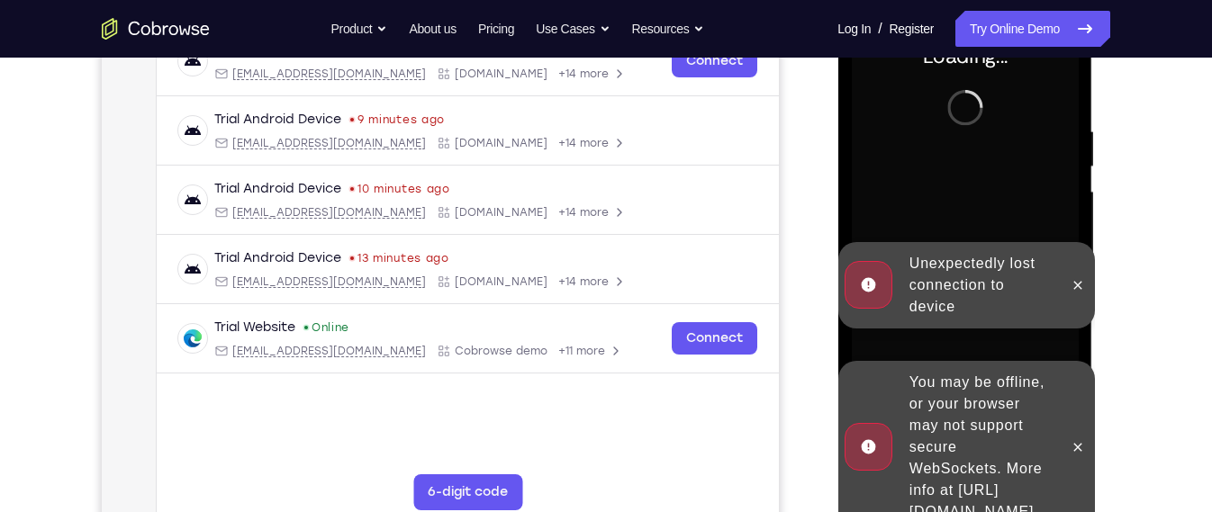
click at [961, 401] on div "You may be offline, or your browser may not support secure WebSockets. More inf…" at bounding box center [980, 448] width 158 height 166
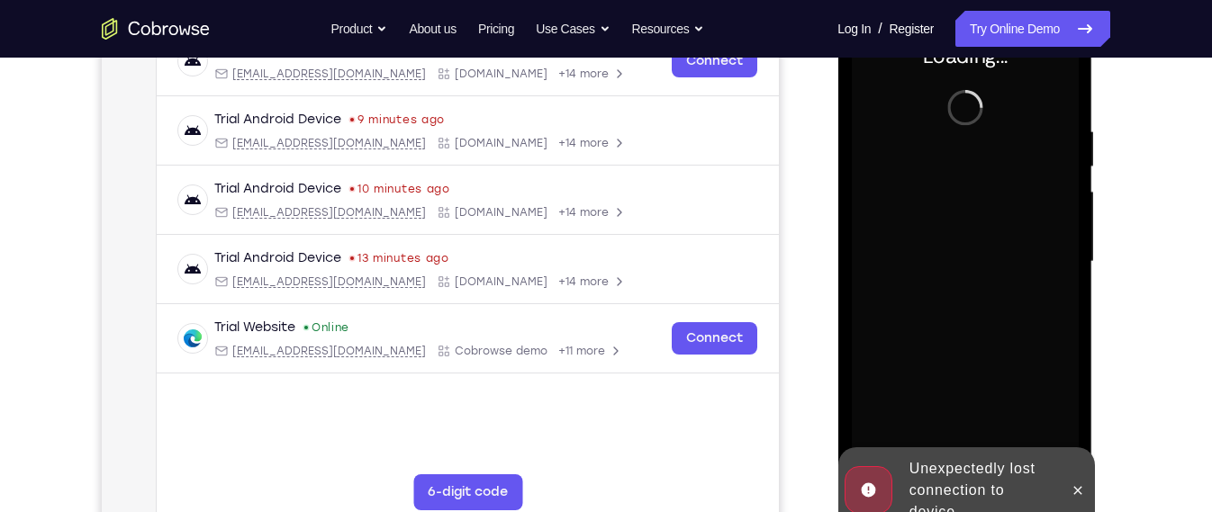
click at [1011, 473] on div "Unexpectedly lost connection to device" at bounding box center [980, 490] width 158 height 79
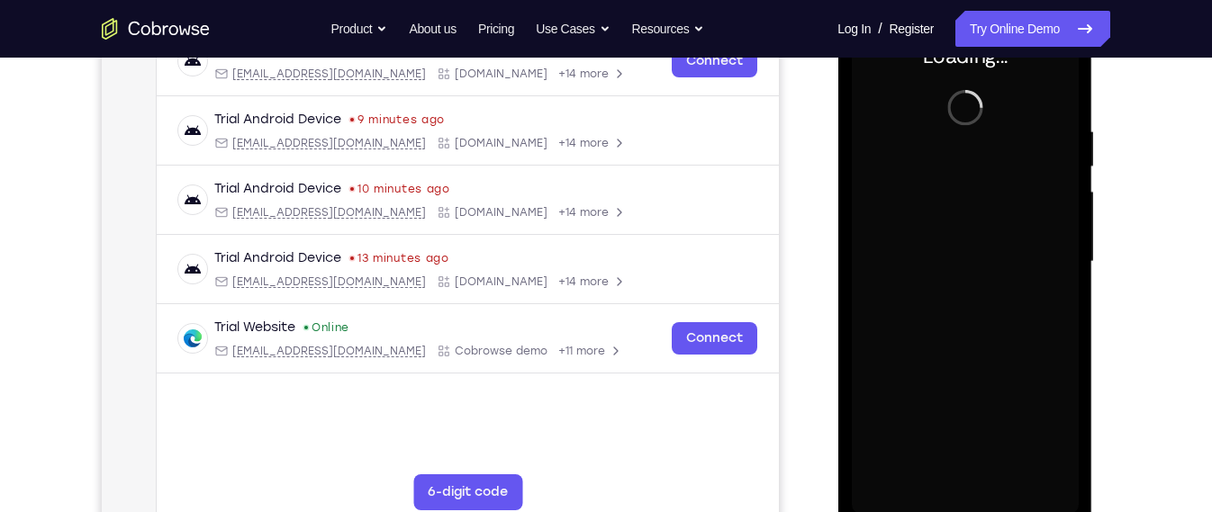
click at [925, 203] on div at bounding box center [964, 262] width 227 height 504
